Goal: Navigation & Orientation: Find specific page/section

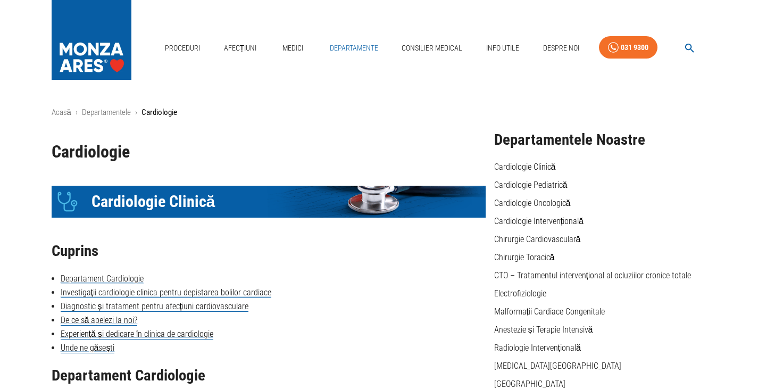
click at [349, 47] on link "Departamente" at bounding box center [353, 48] width 57 height 22
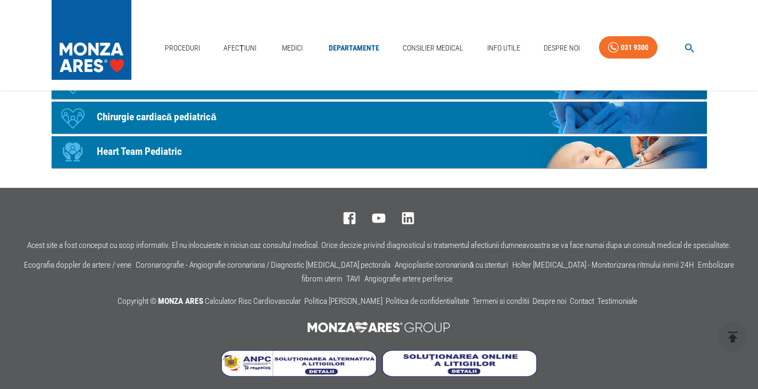
scroll to position [705, 0]
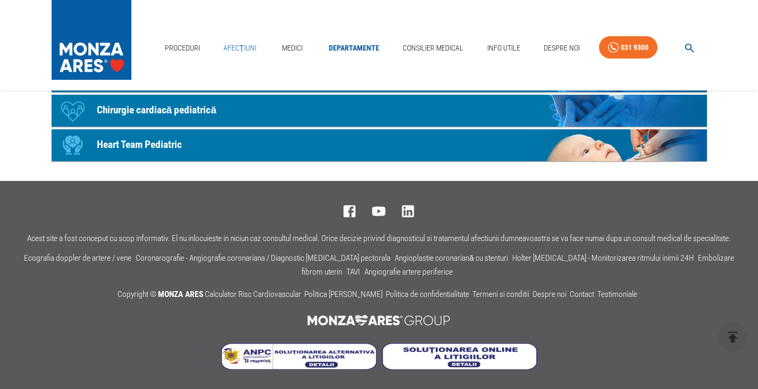
click at [237, 46] on link "Afecțiuni" at bounding box center [239, 48] width 41 height 22
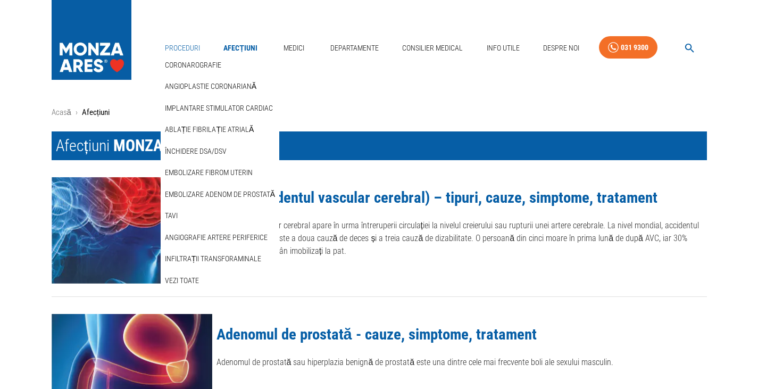
click at [185, 47] on link "Proceduri" at bounding box center [183, 48] width 44 height 22
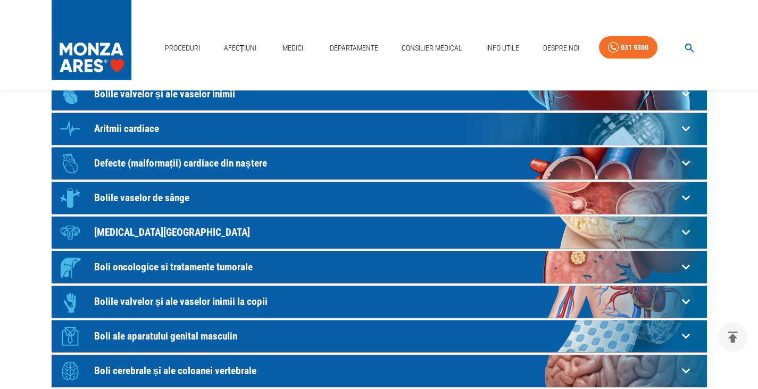
scroll to position [420, 0]
